Goal: Task Accomplishment & Management: Complete application form

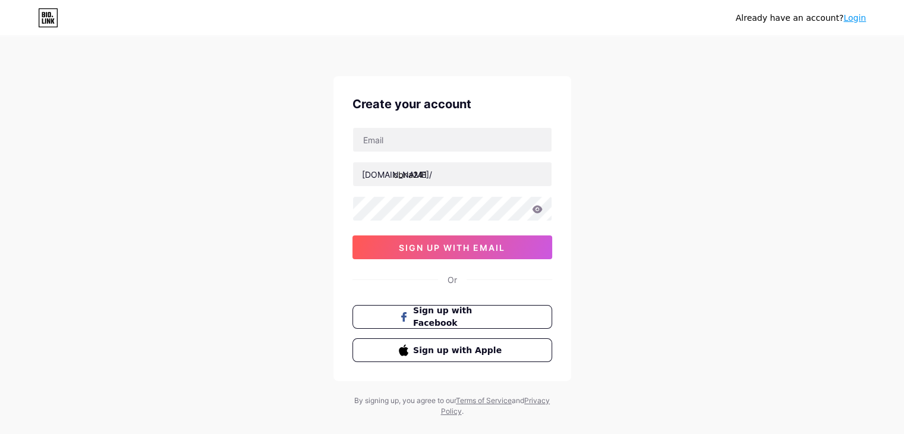
type input "[EMAIL_ADDRESS][DOMAIN_NAME]"
click at [284, 215] on div "Already have an account? Login Create your account [EMAIL_ADDRESS][DOMAIN_NAME]…" at bounding box center [452, 227] width 904 height 455
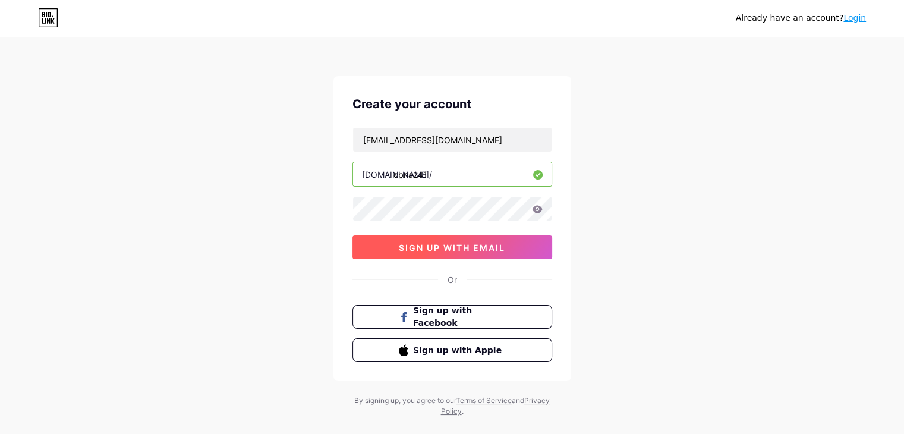
click at [421, 243] on span "sign up with email" at bounding box center [452, 248] width 106 height 10
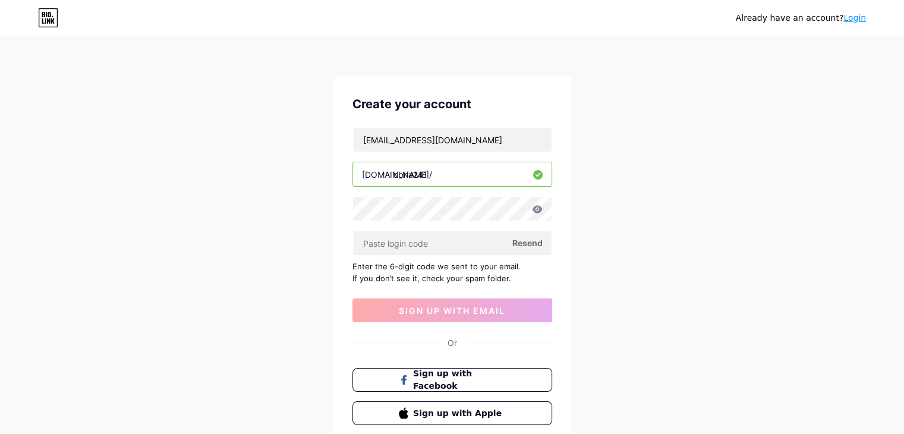
click at [518, 241] on span "Resend" at bounding box center [527, 243] width 30 height 12
click at [423, 241] on input "text" at bounding box center [452, 243] width 199 height 24
paste input "945930"
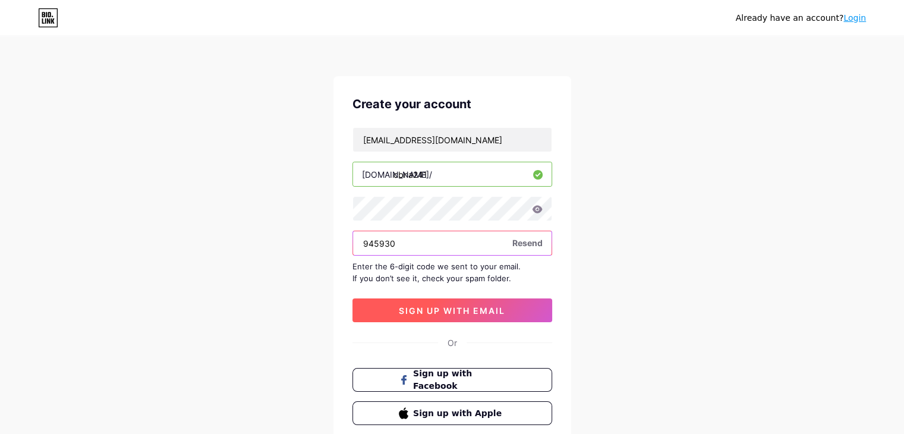
type input "945930"
click at [405, 310] on span "sign up with email" at bounding box center [452, 311] width 106 height 10
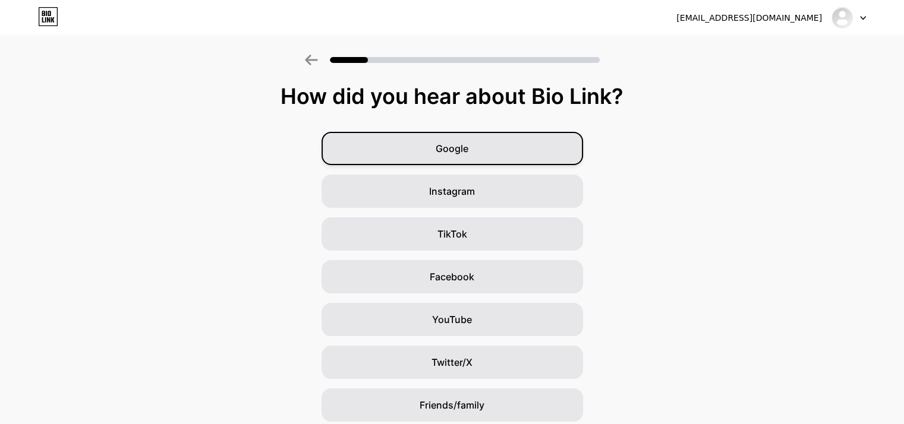
click at [468, 151] on span "Google" at bounding box center [452, 148] width 33 height 14
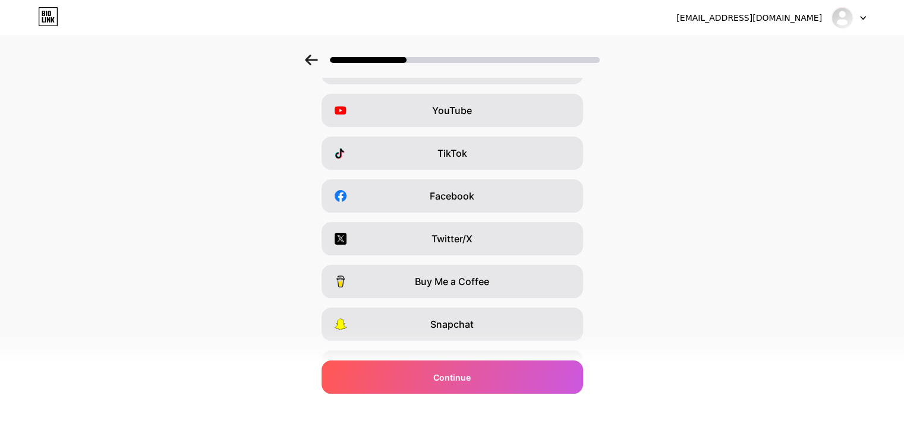
scroll to position [147, 0]
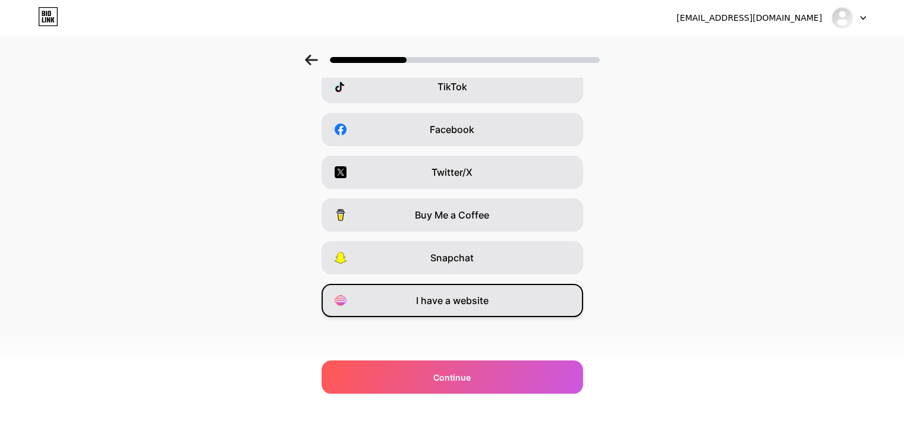
click at [474, 310] on div "I have a website" at bounding box center [453, 300] width 262 height 33
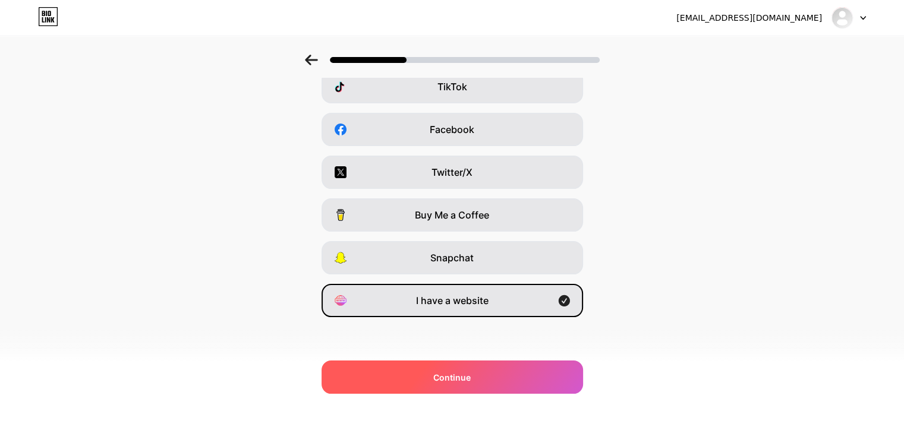
click at [454, 366] on div "Continue" at bounding box center [453, 377] width 262 height 33
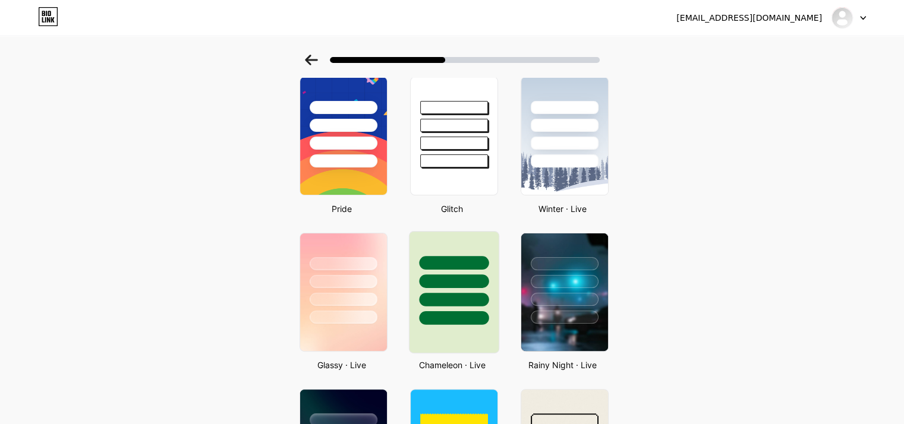
scroll to position [0, 0]
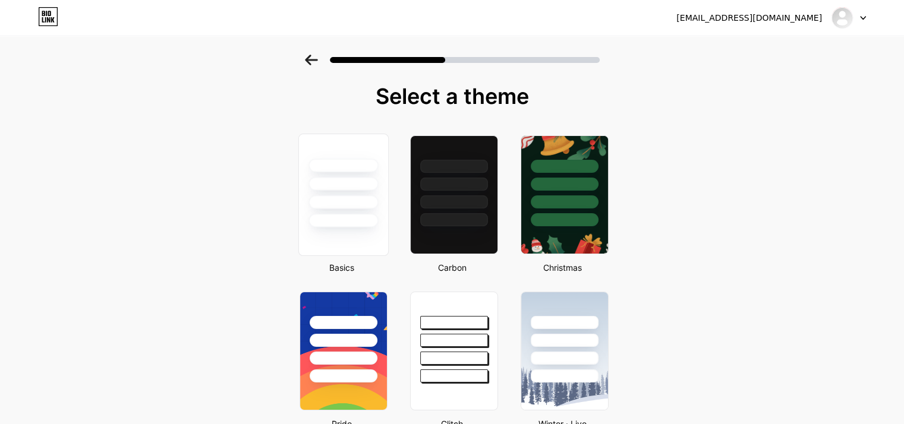
click at [373, 245] on div at bounding box center [343, 195] width 90 height 122
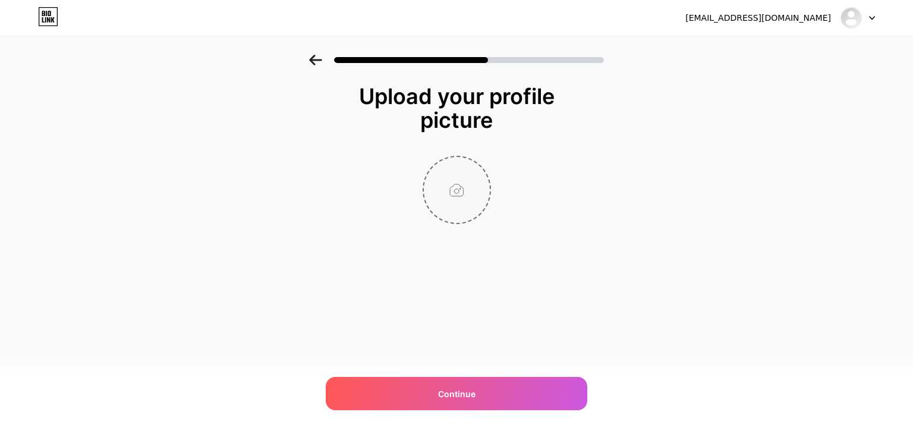
click at [470, 216] on input "file" at bounding box center [457, 190] width 66 height 66
type input "C:\fakepath\unnamed (12).jpg"
click at [448, 376] on div "[EMAIL_ADDRESS][DOMAIN_NAME] Logout Link Copied Upload your profile picture Con…" at bounding box center [456, 217] width 913 height 434
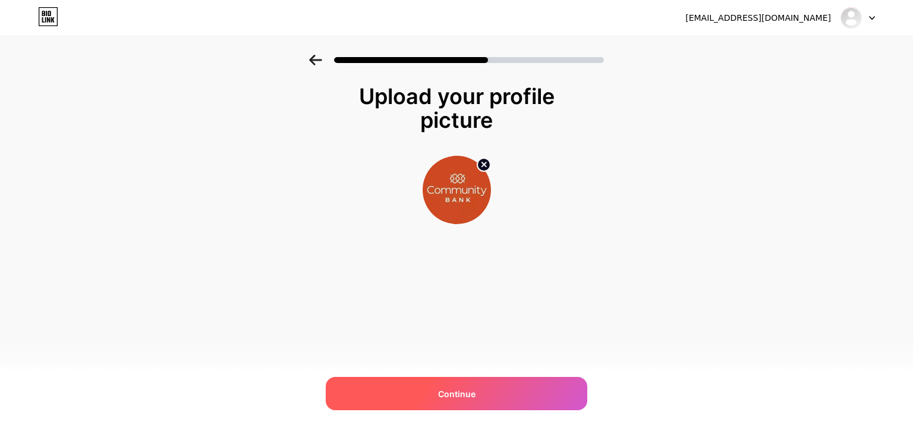
click at [447, 382] on div "Continue" at bounding box center [457, 393] width 262 height 33
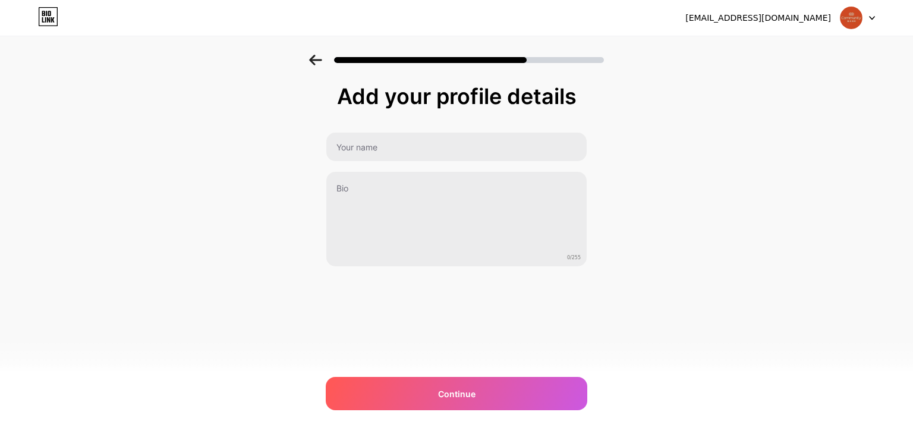
click at [380, 121] on div "Add your profile details 0/255 Continue Error" at bounding box center [457, 175] width 262 height 182
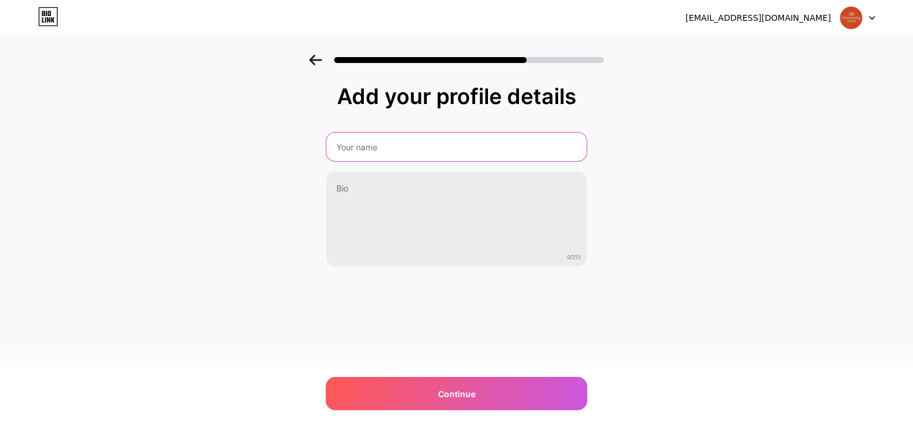
click at [383, 134] on input "text" at bounding box center [456, 147] width 260 height 29
click at [383, 141] on input "text" at bounding box center [456, 147] width 263 height 29
type input "Community Bank NA"
click at [395, 155] on input "Community Bank NA" at bounding box center [456, 147] width 263 height 29
paste input "Community Bank NA"
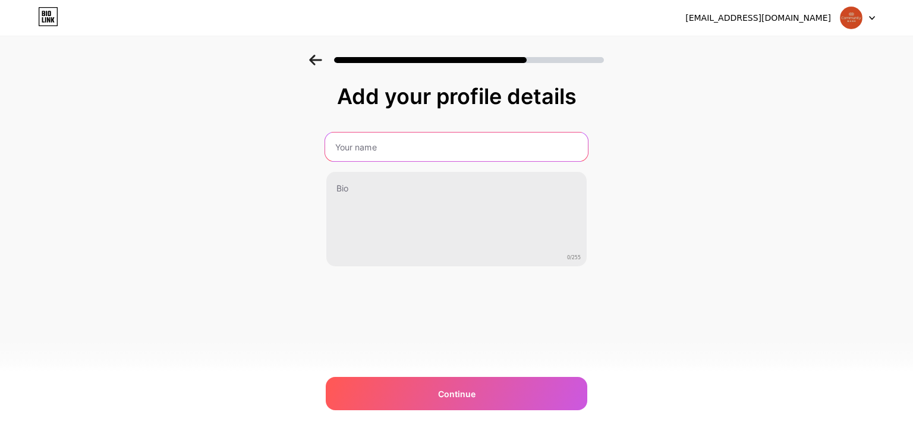
type input "Community Bank NA"
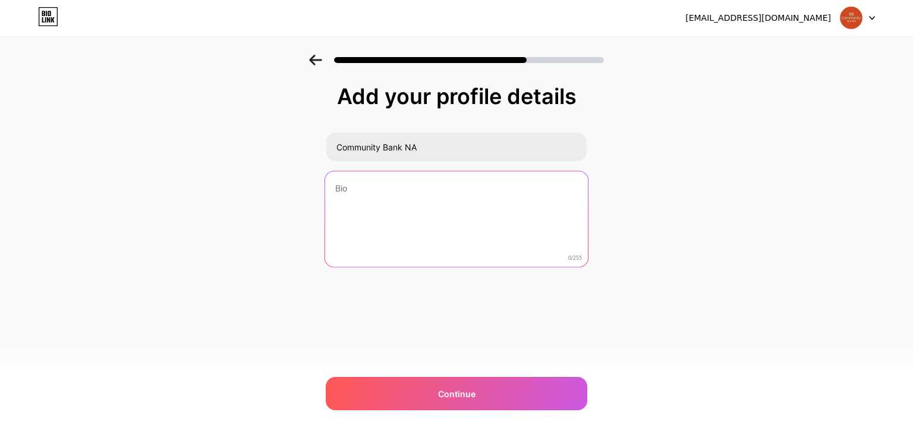
click at [473, 210] on textarea at bounding box center [456, 219] width 263 height 97
paste textarea "Looking for First-Time Homebuyer Loans in [GEOGRAPHIC_DATA] [GEOGRAPHIC_DATA]? …"
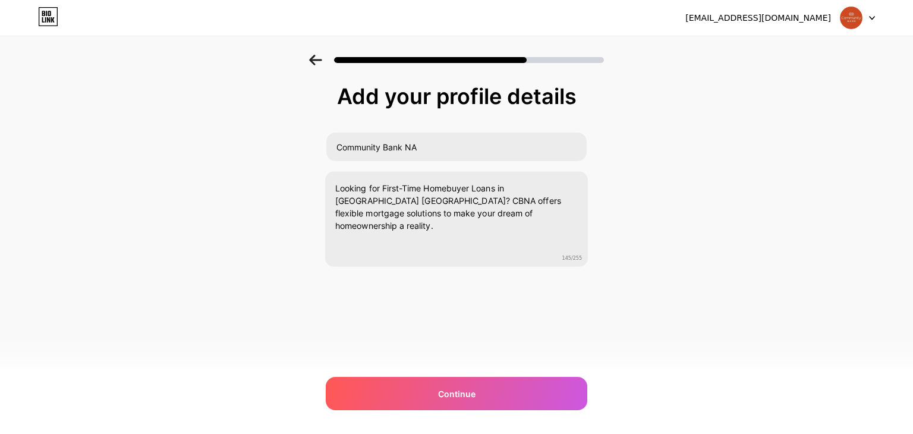
click at [718, 255] on div "Add your profile details Community Bank NA Looking for First-Time Homebuyer Loa…" at bounding box center [456, 191] width 913 height 272
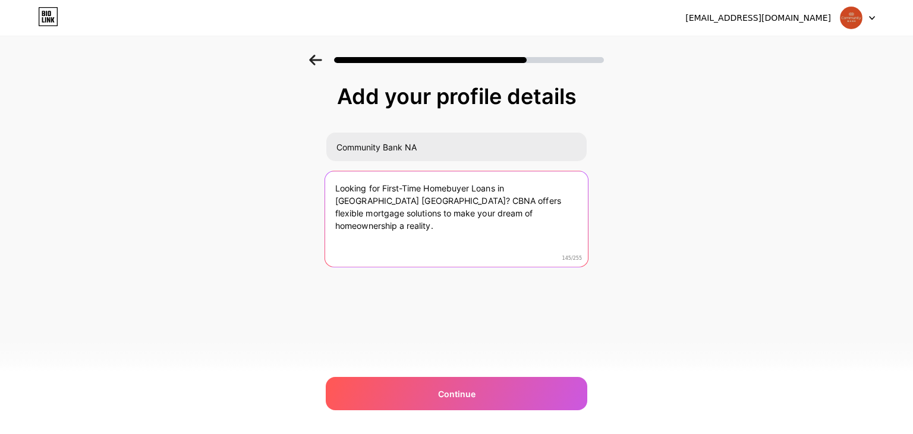
click at [403, 222] on textarea "Looking for First-Time Homebuyer Loans in [GEOGRAPHIC_DATA] [GEOGRAPHIC_DATA]? …" at bounding box center [456, 219] width 263 height 97
paste textarea "Need business funding? We also provide a fast and easy Business Line of Credit …"
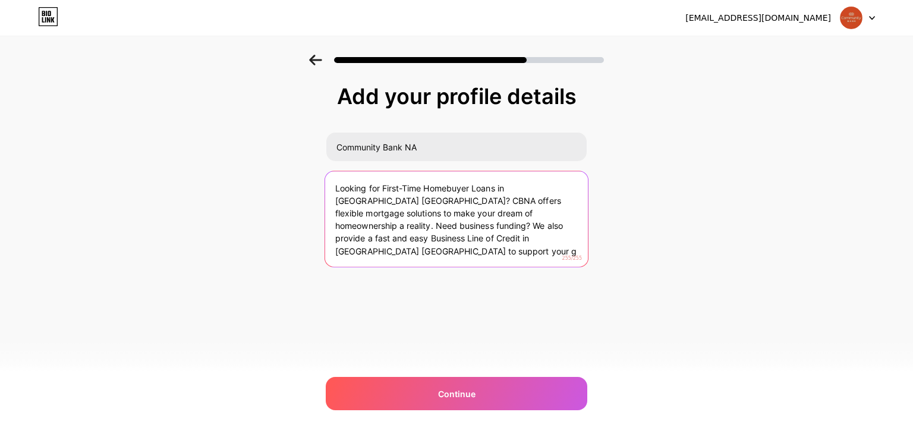
click at [485, 218] on textarea "Looking for First-Time Homebuyer Loans in [GEOGRAPHIC_DATA] [GEOGRAPHIC_DATA]? …" at bounding box center [456, 219] width 263 height 97
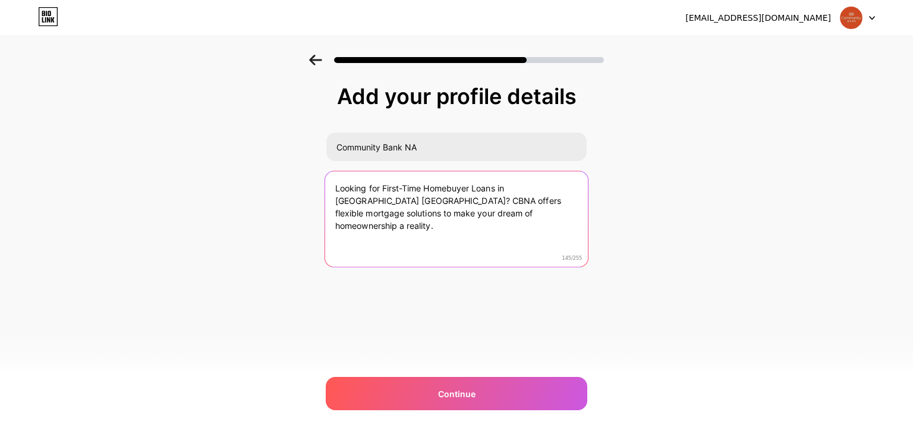
click at [485, 218] on textarea "Looking for First-Time Homebuyer Loans in [GEOGRAPHIC_DATA] [GEOGRAPHIC_DATA]? …" at bounding box center [456, 219] width 263 height 97
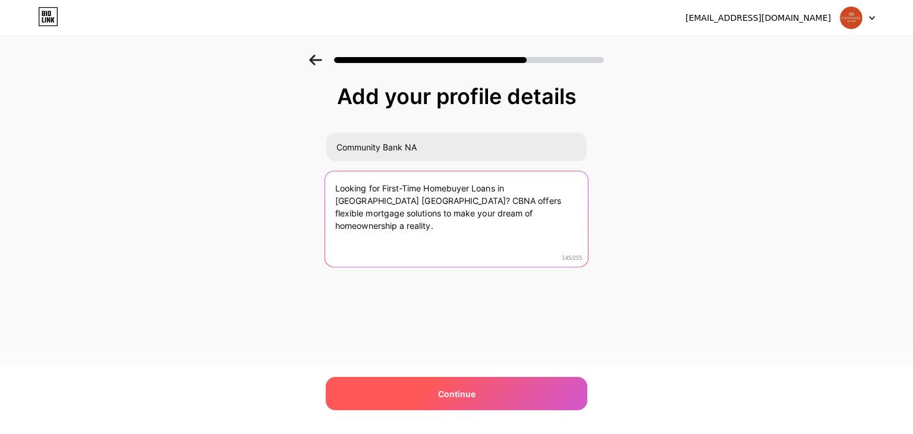
type textarea "Looking for First-Time Homebuyer Loans in [GEOGRAPHIC_DATA] [GEOGRAPHIC_DATA]? …"
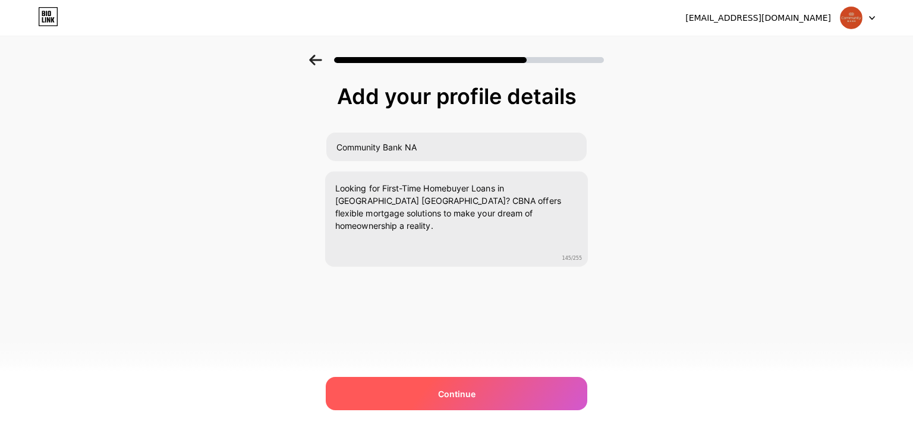
click at [411, 402] on div "Continue" at bounding box center [457, 393] width 262 height 33
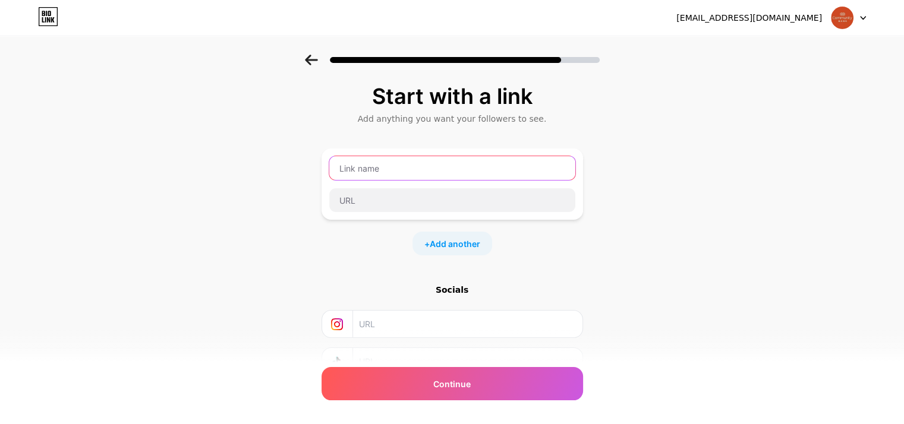
click at [418, 163] on input "text" at bounding box center [452, 168] width 246 height 24
paste input "Community Bank NA"
type input "Community Bank NA"
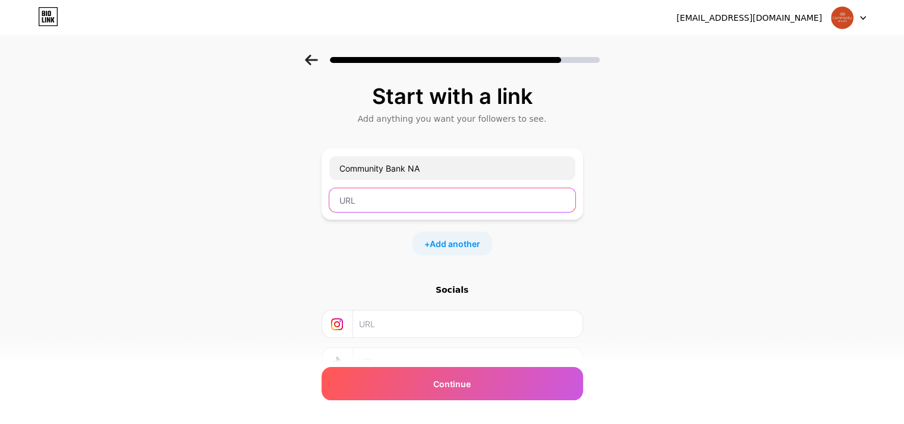
paste input "[URL][DOMAIN_NAME]"
type input "[URL][DOMAIN_NAME]"
click at [250, 260] on div "Start with a link Add anything you want your followers to see. Community Bank N…" at bounding box center [452, 264] width 904 height 418
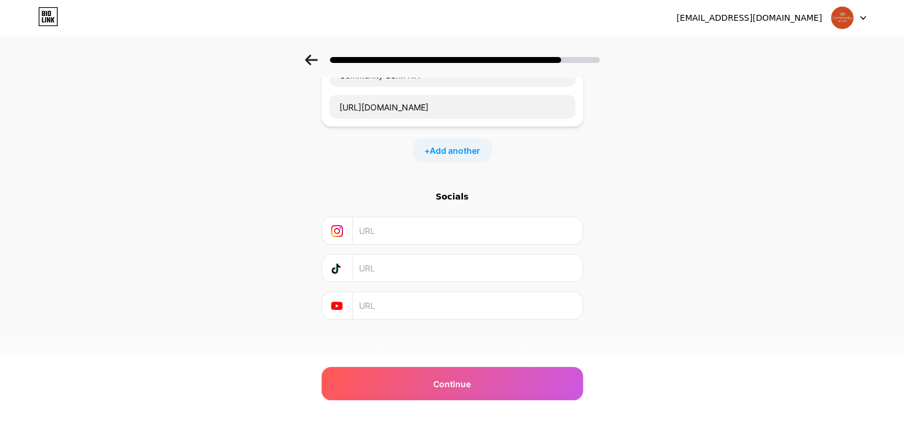
scroll to position [94, 0]
click at [447, 359] on div "Start with a link Add anything you want your followers to see. Community Bank N…" at bounding box center [453, 184] width 262 height 388
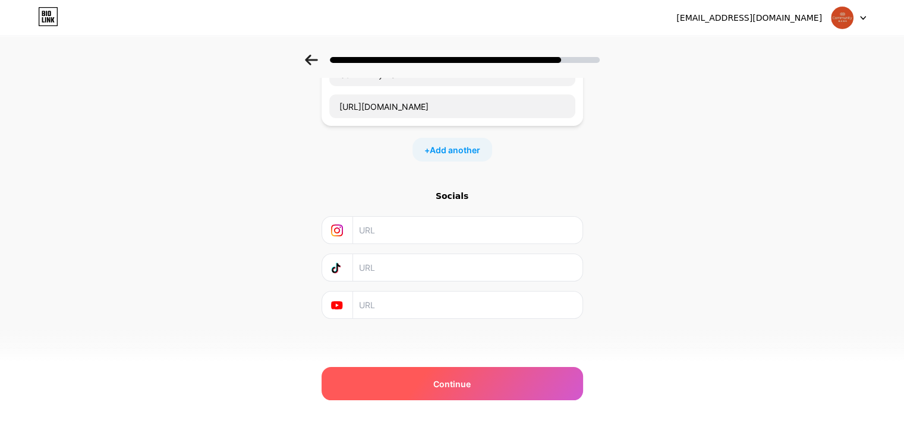
click at [440, 378] on span "Continue" at bounding box center [451, 384] width 37 height 12
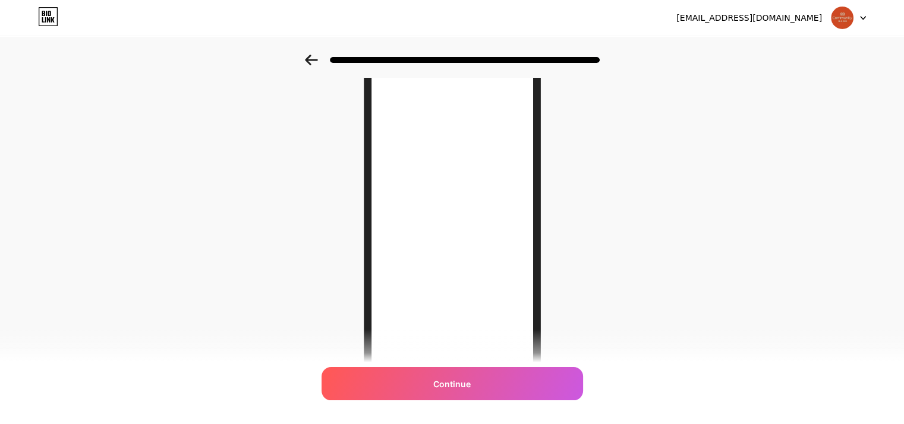
scroll to position [172, 0]
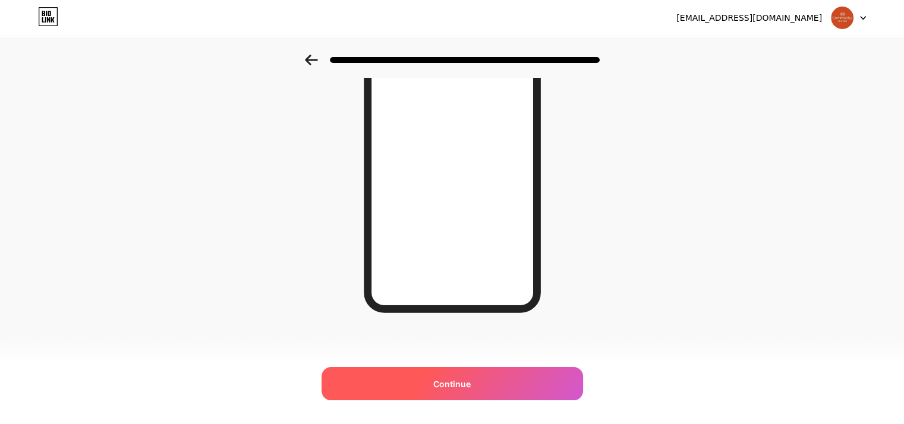
click at [468, 379] on span "Continue" at bounding box center [451, 384] width 37 height 12
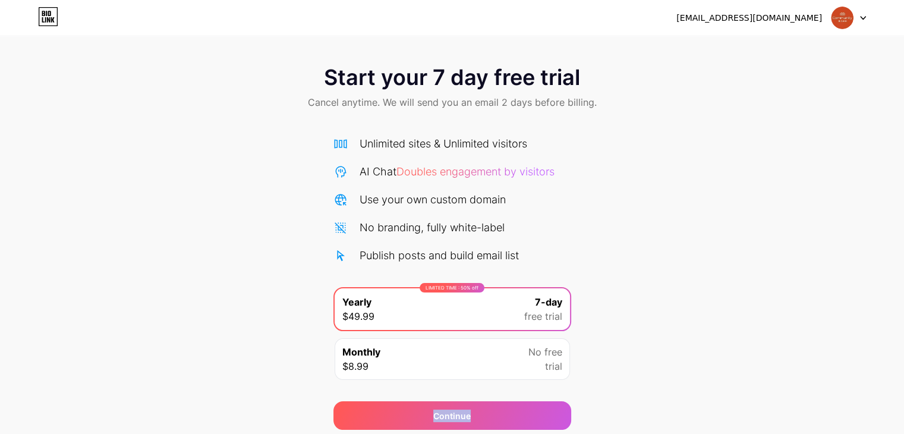
drag, startPoint x: 417, startPoint y: 426, endPoint x: 836, endPoint y: 386, distance: 421.5
click at [836, 389] on div "Start your 7 day free trial Cancel anytime. We will send you an email 2 days be…" at bounding box center [452, 241] width 904 height 376
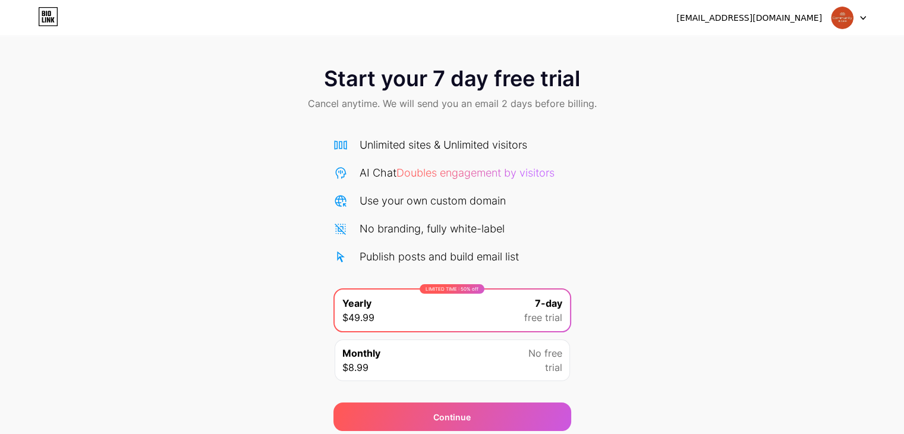
click at [795, 285] on div "Start your 7 day free trial Cancel anytime. We will send you an email 2 days be…" at bounding box center [452, 243] width 904 height 376
click at [859, 8] on div at bounding box center [849, 17] width 34 height 21
click at [766, 12] on div "[EMAIL_ADDRESS][DOMAIN_NAME]" at bounding box center [749, 18] width 146 height 12
click at [744, 215] on div "Start your 7 day free trial Cancel anytime. We will send you an email 2 days be…" at bounding box center [452, 243] width 904 height 376
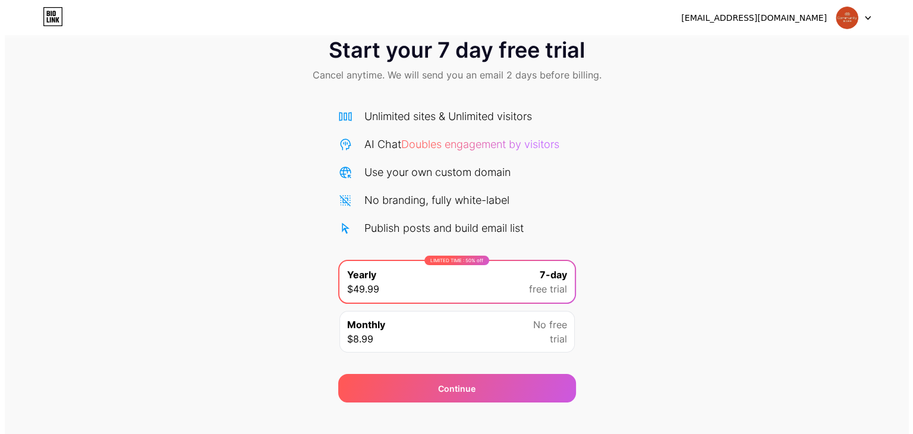
scroll to position [44, 0]
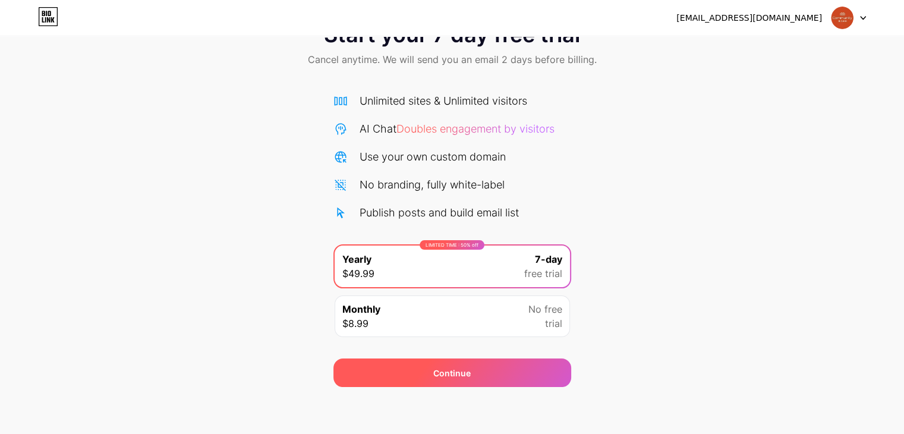
click at [431, 371] on div "Continue" at bounding box center [452, 372] width 238 height 29
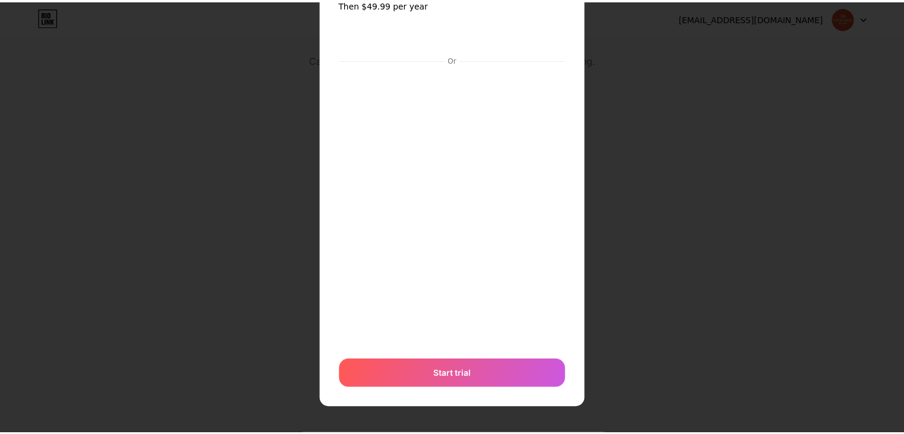
scroll to position [0, 0]
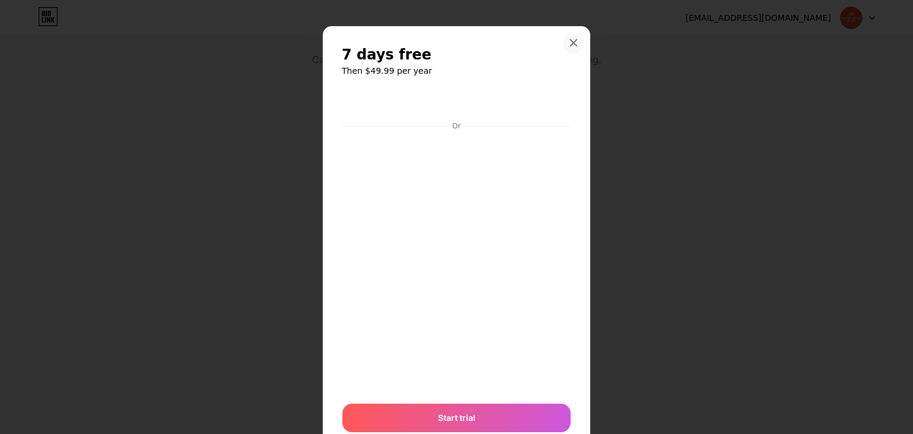
click at [569, 40] on icon at bounding box center [574, 43] width 10 height 10
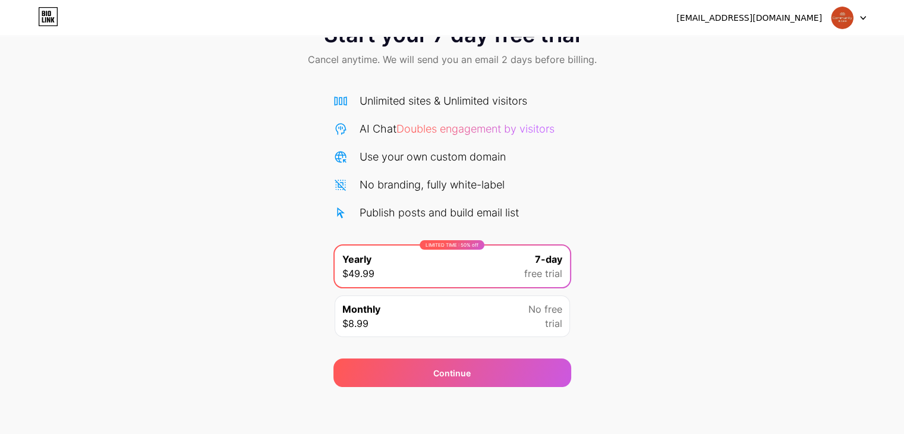
drag, startPoint x: 680, startPoint y: 109, endPoint x: 539, endPoint y: 111, distance: 140.9
click at [680, 109] on div "Start your 7 day free trial Cancel anytime. We will send you an email 2 days be…" at bounding box center [452, 199] width 904 height 376
click at [62, 78] on div "Start your 7 day free trial Cancel anytime. We will send you an email 2 days be…" at bounding box center [452, 46] width 904 height 70
click at [50, 15] on icon at bounding box center [49, 13] width 3 height 5
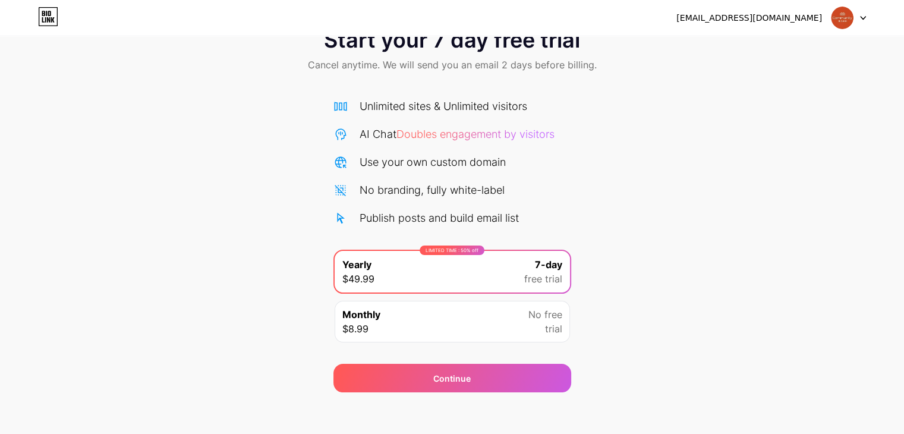
scroll to position [44, 0]
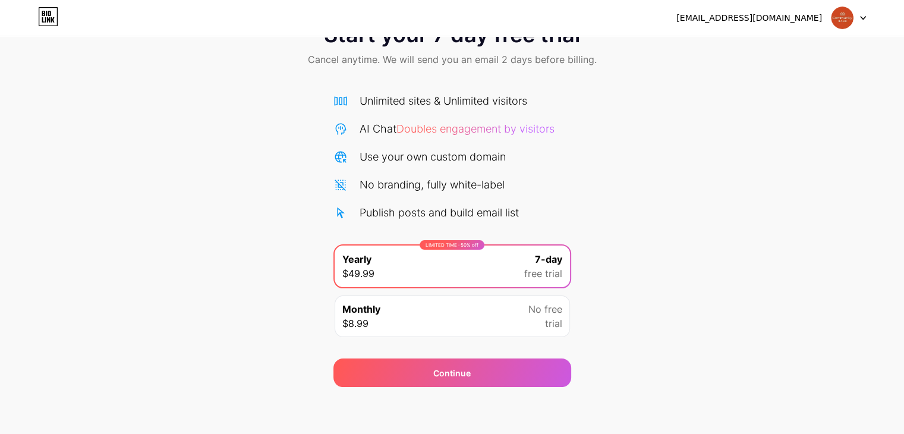
click at [88, 238] on div "Start your 7 day free trial Cancel anytime. We will send you an email 2 days be…" at bounding box center [452, 199] width 904 height 376
click at [835, 178] on div "Start your 7 day free trial Cancel anytime. We will send you an email 2 days be…" at bounding box center [452, 199] width 904 height 376
click at [833, 178] on div "Start your 7 day free trial Cancel anytime. We will send you an email 2 days be…" at bounding box center [452, 199] width 904 height 376
click at [647, 317] on div "Start your 7 day free trial Cancel anytime. We will send you an email 2 days be…" at bounding box center [452, 199] width 904 height 376
drag, startPoint x: 684, startPoint y: 337, endPoint x: 644, endPoint y: 336, distance: 40.4
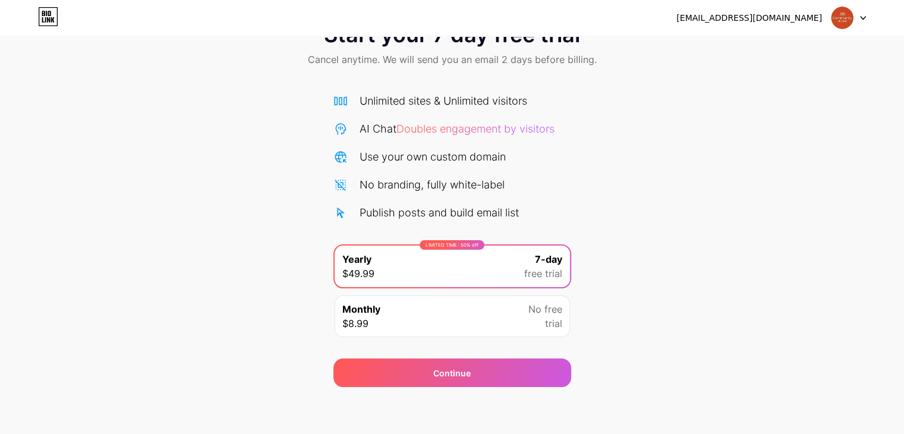
click at [684, 338] on div "Start your 7 day free trial Cancel anytime. We will send you an email 2 days be…" at bounding box center [452, 199] width 904 height 376
click at [0, 264] on div "Start your 7 day free trial Cancel anytime. We will send you an email 2 days be…" at bounding box center [452, 199] width 904 height 376
click at [870, 15] on div "[EMAIL_ADDRESS][DOMAIN_NAME] Logout" at bounding box center [452, 17] width 904 height 21
click at [50, 15] on icon at bounding box center [49, 13] width 3 height 5
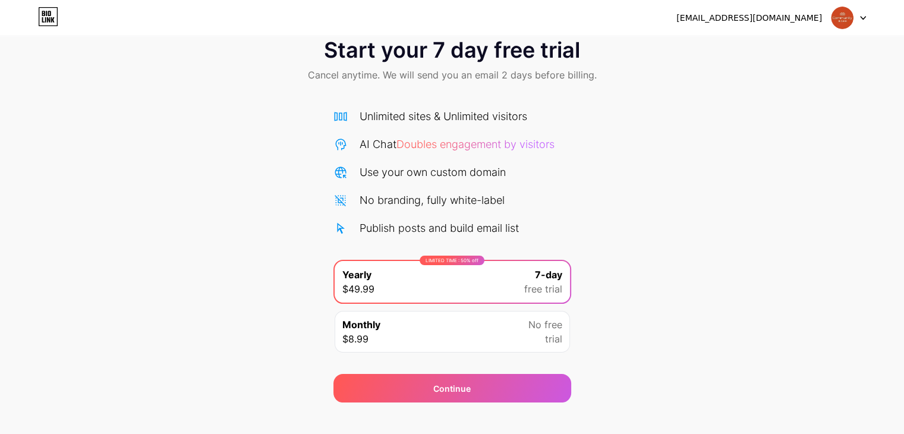
scroll to position [44, 0]
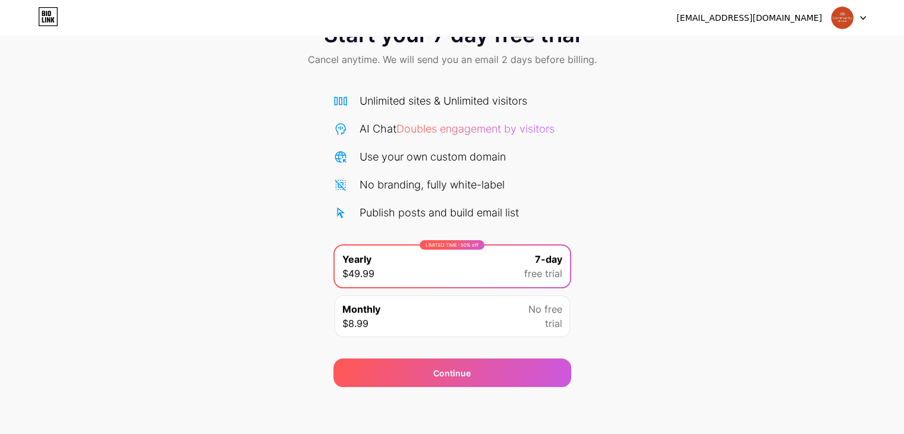
click at [717, 249] on div "Start your 7 day free trial Cancel anytime. We will send you an email 2 days be…" at bounding box center [452, 199] width 904 height 376
